Goal: Information Seeking & Learning: Learn about a topic

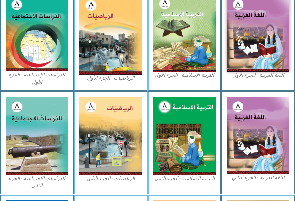
scroll to position [223, 0]
click at [187, 47] on img at bounding box center [185, 33] width 63 height 77
